Goal: Obtain resource: Download file/media

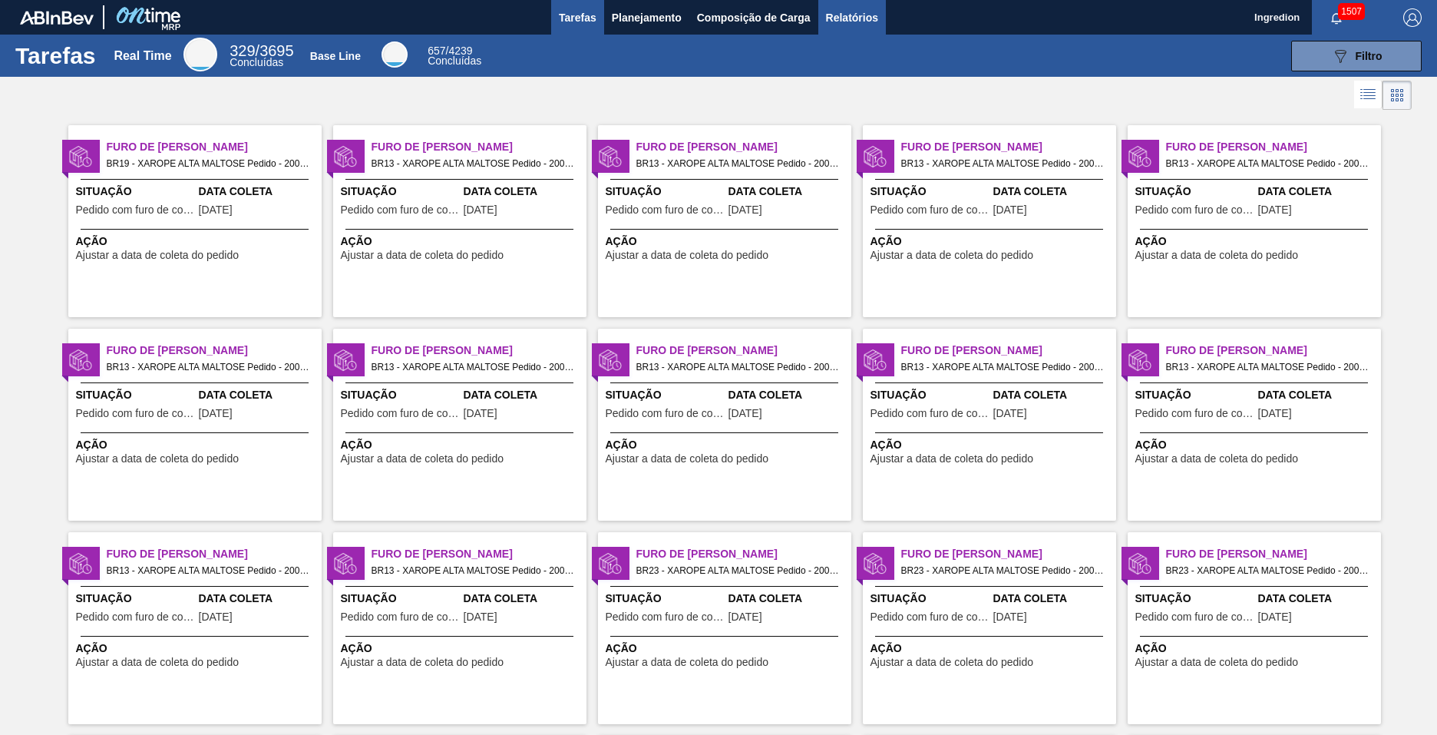
click at [851, 17] on span "Relatórios" at bounding box center [852, 17] width 52 height 18
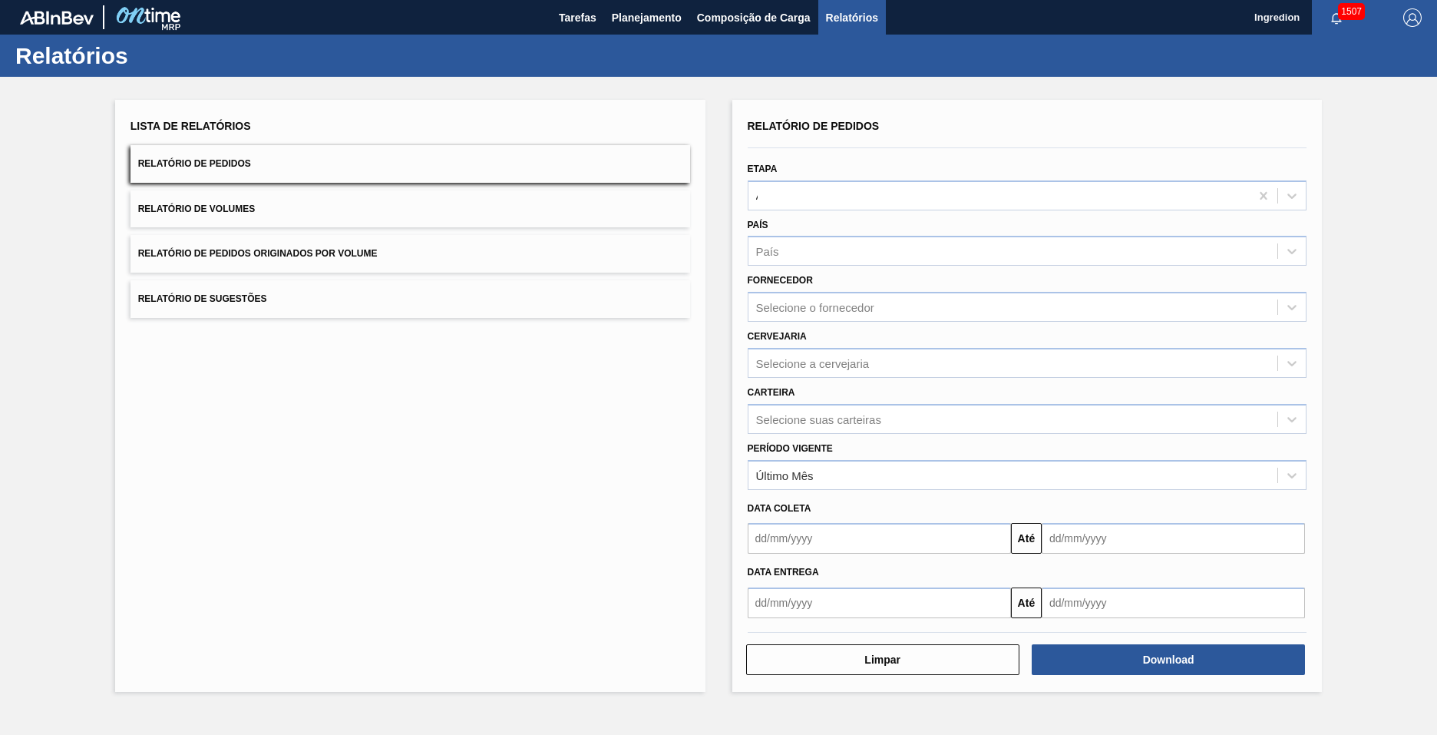
type input "Aguardando Faturamento"
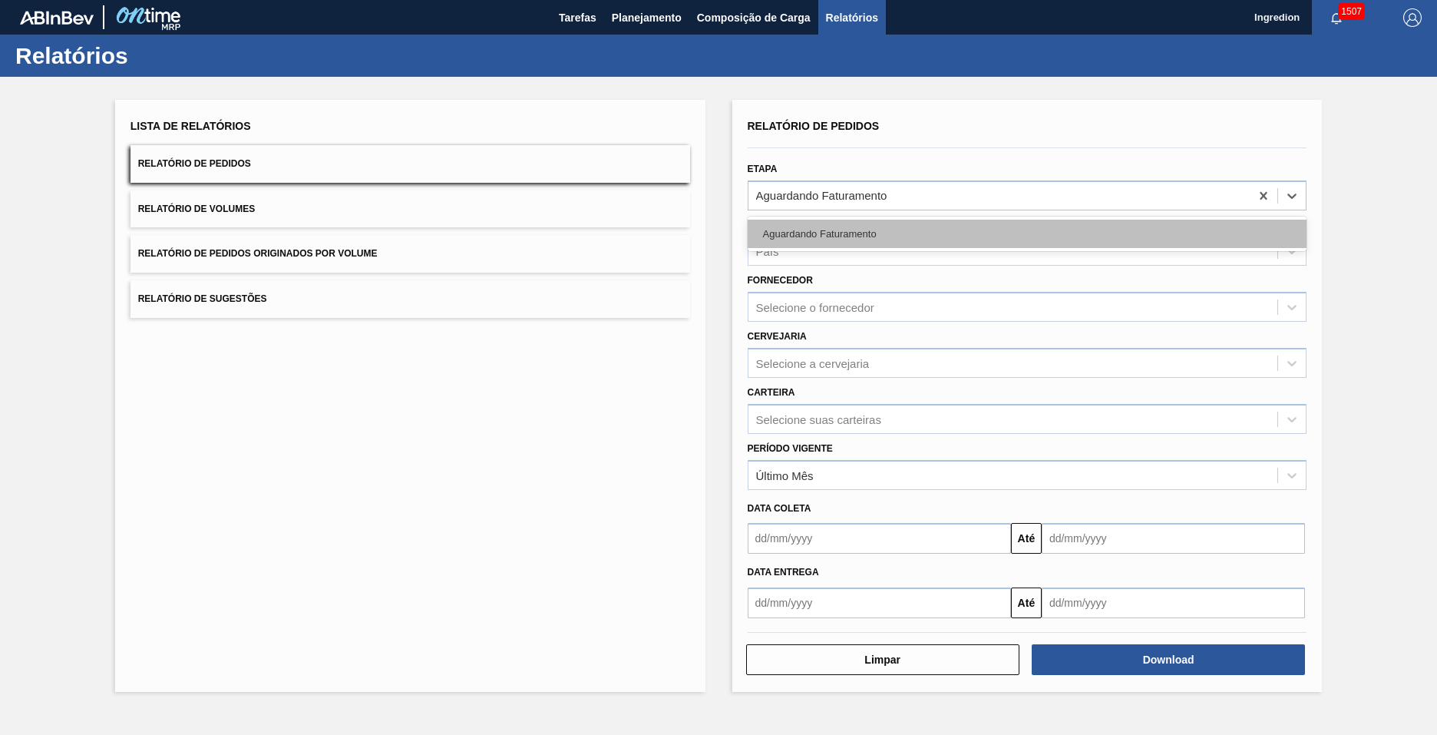
click at [1026, 233] on div "Aguardando Faturamento" at bounding box center [1028, 234] width 560 height 28
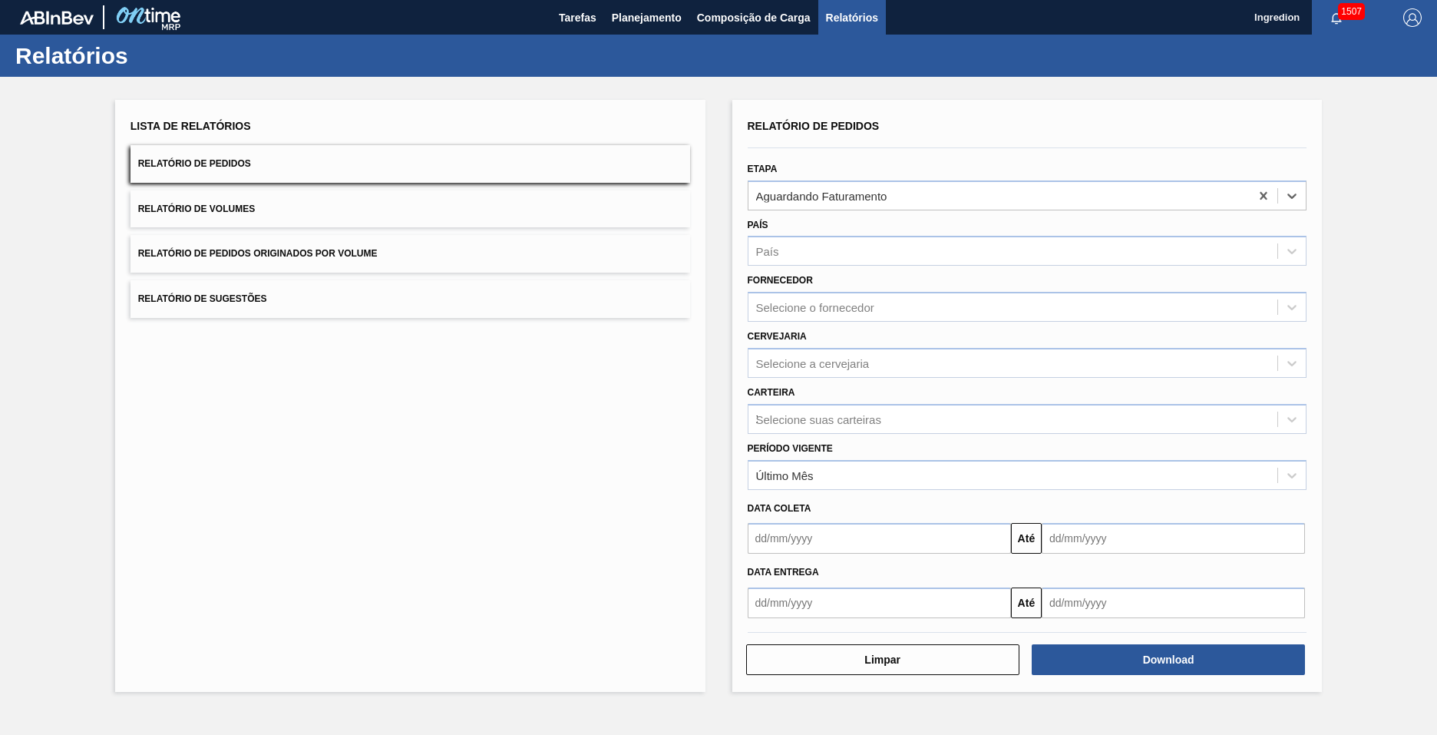
type input "Xarope"
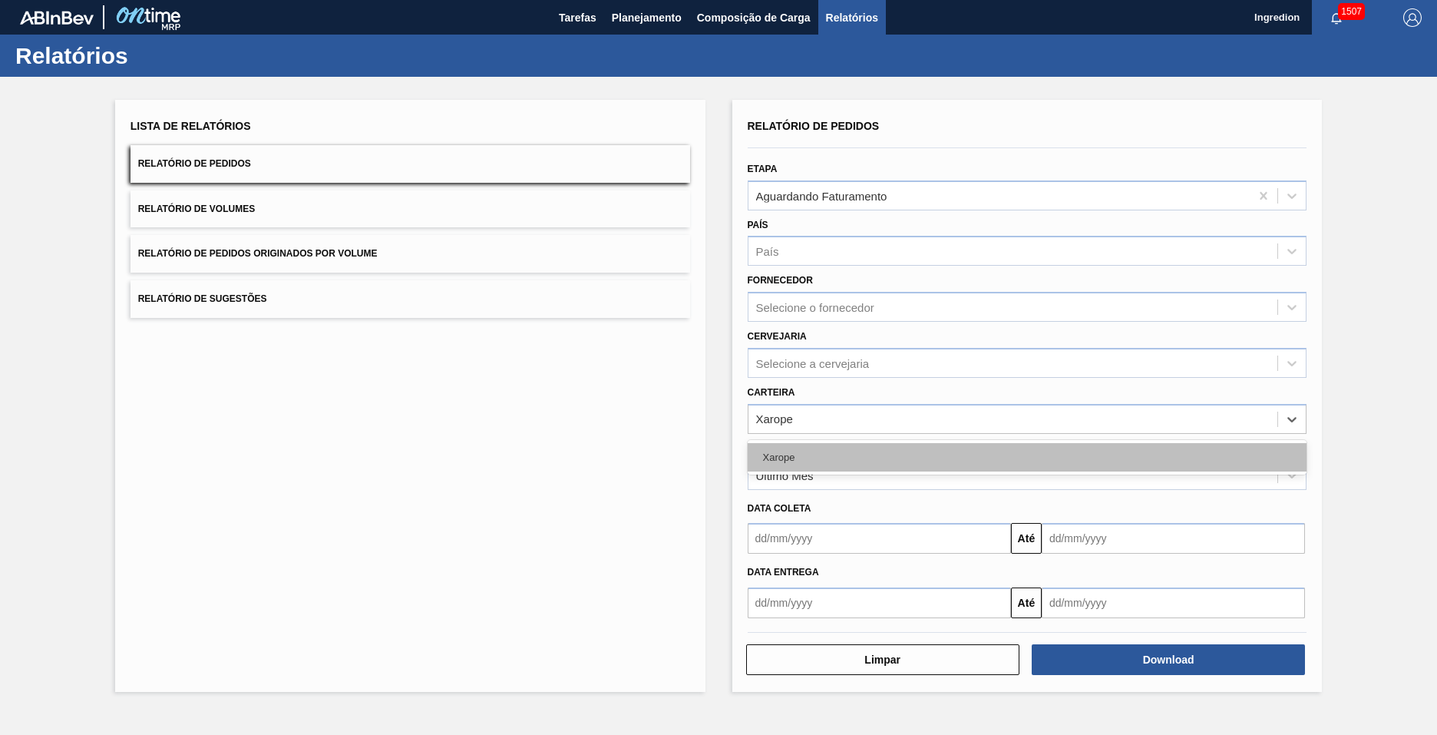
click at [1026, 457] on div "Xarope" at bounding box center [1028, 457] width 560 height 28
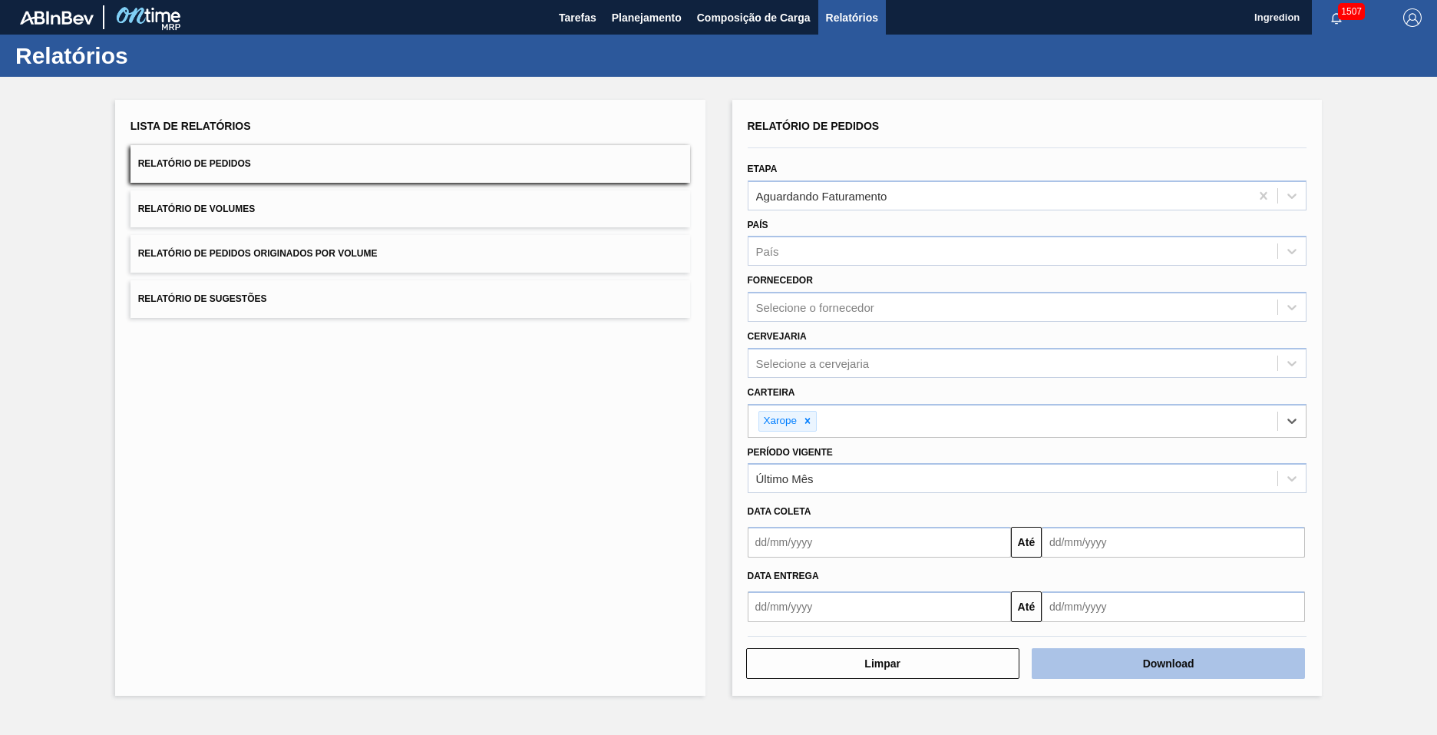
click at [1168, 663] on button "Download" at bounding box center [1168, 663] width 273 height 31
